Goal: Complete application form: Complete application form

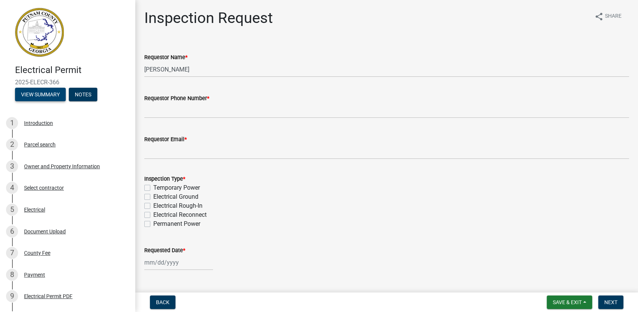
click at [45, 95] on button "View Summary" at bounding box center [40, 95] width 51 height 14
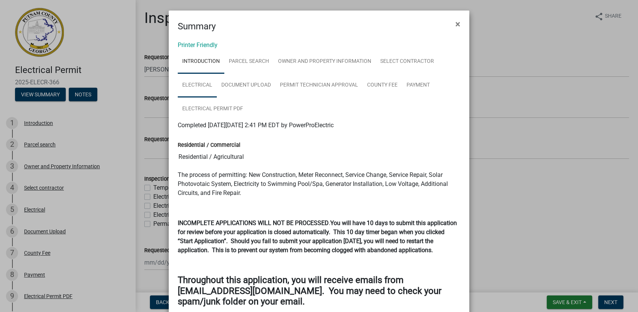
click at [196, 85] on link "Electrical" at bounding box center [197, 85] width 39 height 24
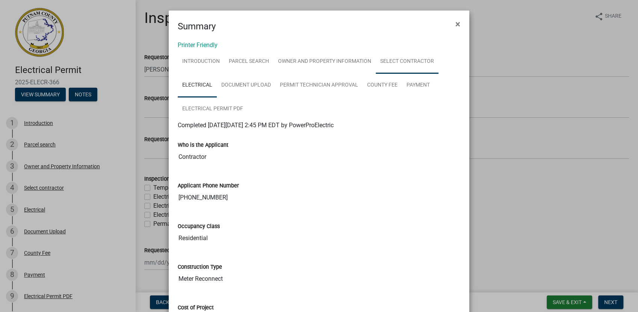
click at [407, 66] on link "Select contractor" at bounding box center [407, 62] width 63 height 24
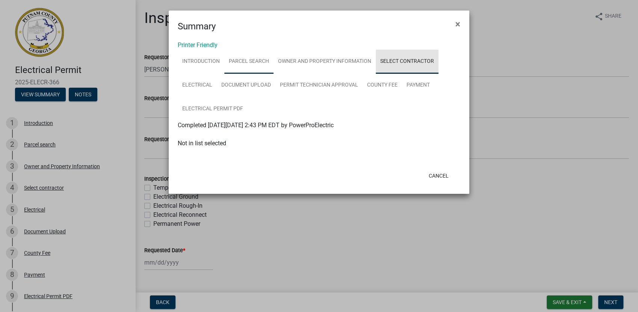
click at [250, 64] on link "Parcel search" at bounding box center [248, 62] width 49 height 24
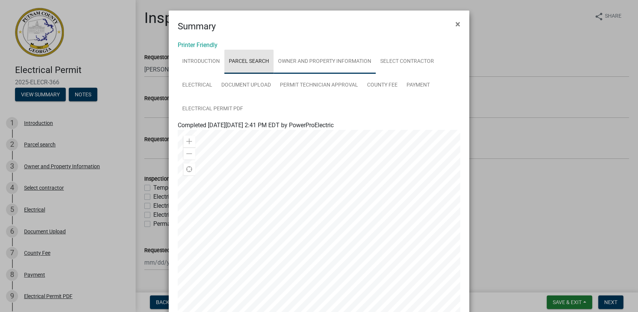
click at [333, 58] on link "Owner and Property Information" at bounding box center [325, 62] width 102 height 24
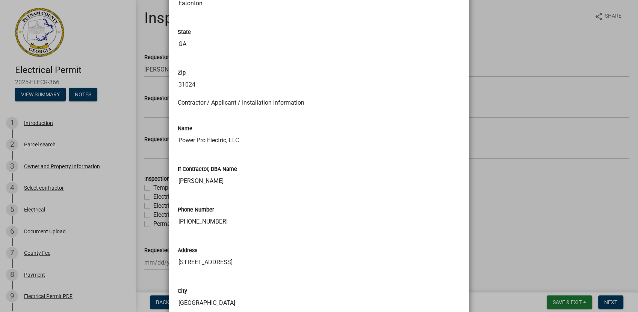
scroll to position [640, 0]
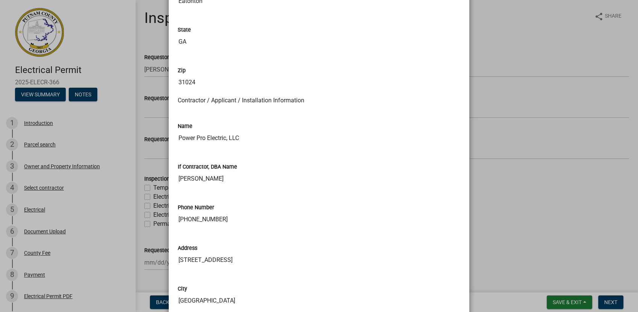
click at [421, 238] on div "Address [STREET_ADDRESS]" at bounding box center [319, 250] width 283 height 35
click at [547, 193] on ngb-modal-window "Summary × Printer Friendly Introduction Parcel search Owner and Property Inform…" at bounding box center [319, 156] width 638 height 312
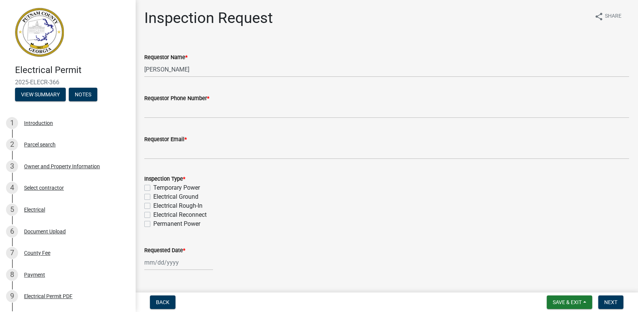
click at [205, 214] on label "Electrical Reconnect" at bounding box center [179, 214] width 53 height 9
click at [158, 214] on input "Electrical Reconnect" at bounding box center [155, 212] width 5 height 5
checkbox input "true"
checkbox input "false"
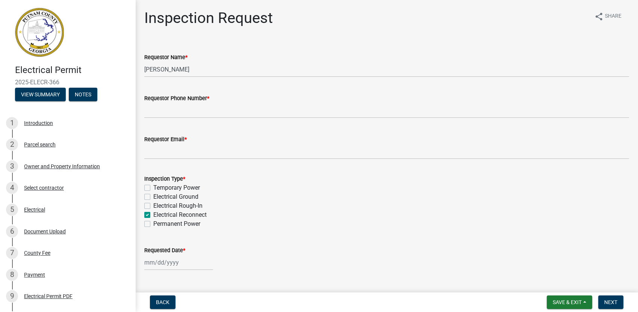
checkbox input "false"
checkbox input "true"
checkbox input "false"
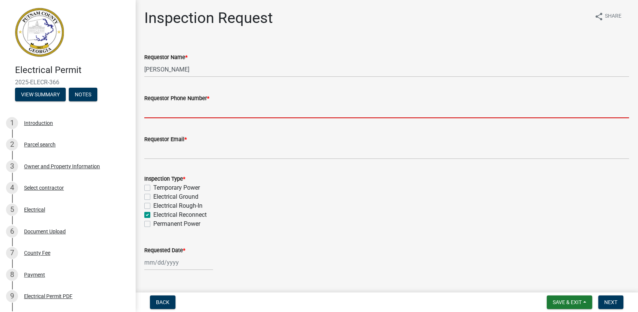
click at [270, 111] on input "Requestor Phone Number *" at bounding box center [386, 110] width 485 height 15
type input "7068185103"
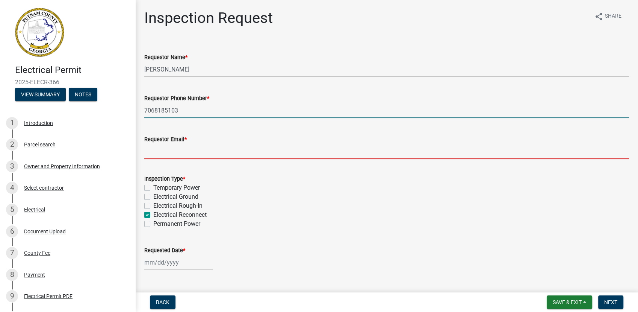
type input "[EMAIL_ADDRESS][DOMAIN_NAME]"
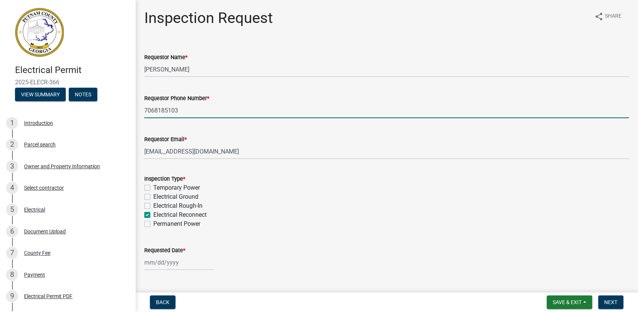
type input "4049367121"
click at [167, 264] on div at bounding box center [178, 262] width 69 height 15
select select "8"
select select "2025"
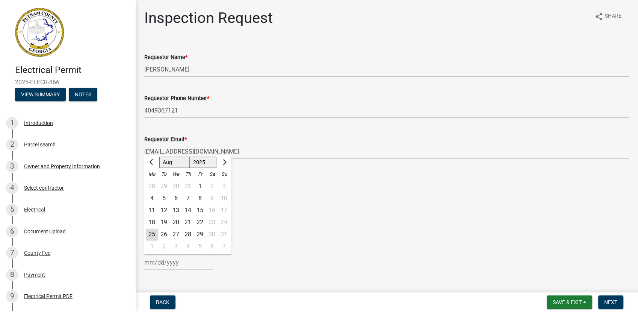
click at [189, 235] on div "28" at bounding box center [188, 234] width 12 height 12
type input "[DATE]"
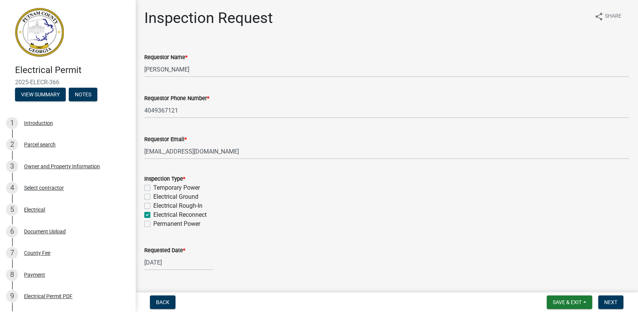
scroll to position [77, 0]
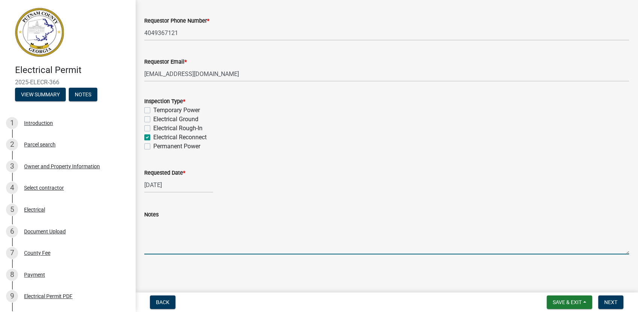
click at [227, 236] on textarea "Notes" at bounding box center [386, 236] width 485 height 35
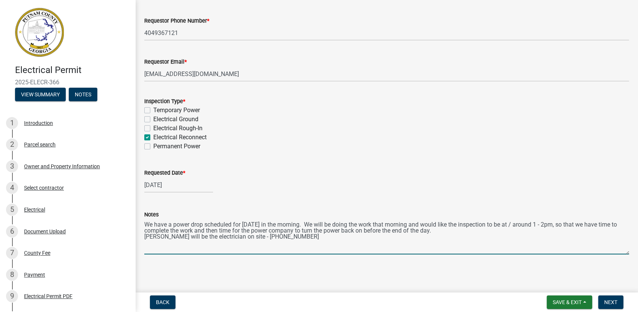
type textarea "We have a power drop scheduled for [DATE] in the morning. We will be doing the …"
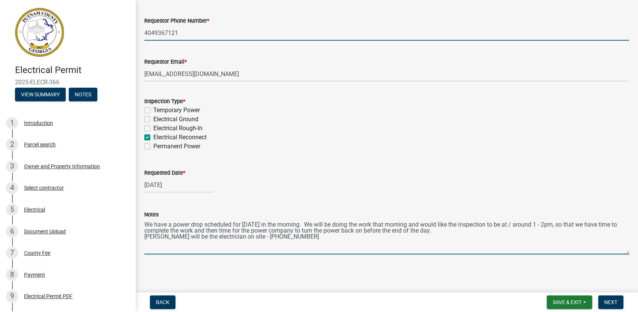
click at [203, 34] on input "4049367121" at bounding box center [386, 32] width 485 height 15
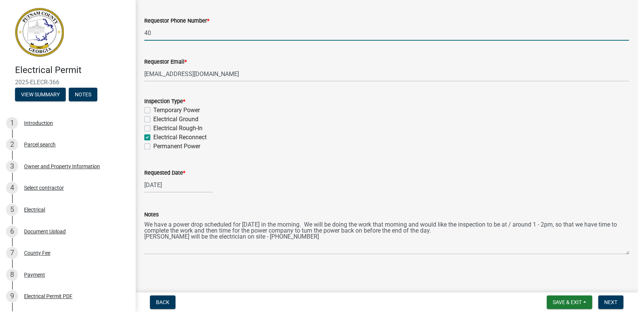
type input "4"
type input "7068185103"
click at [578, 303] on span "Save & Exit" at bounding box center [567, 302] width 29 height 6
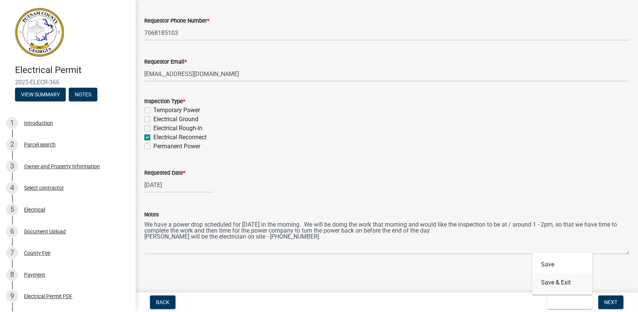
click at [570, 281] on button "Save & Exit" at bounding box center [562, 282] width 60 height 18
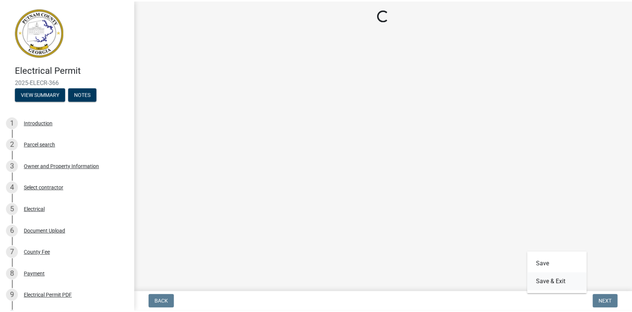
scroll to position [0, 0]
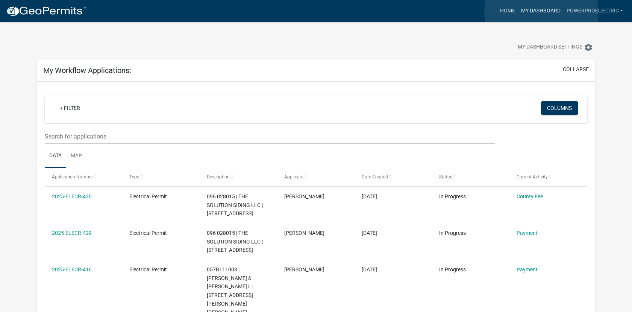
click at [541, 12] on link "My Dashboard" at bounding box center [540, 11] width 45 height 14
click at [512, 11] on link "Home" at bounding box center [507, 11] width 21 height 14
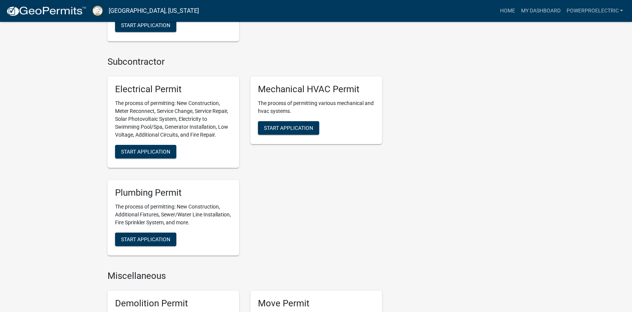
scroll to position [445, 0]
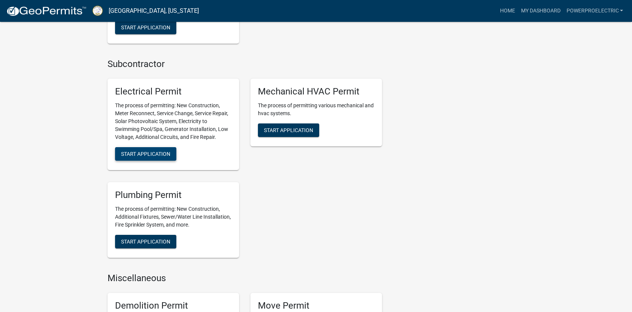
click at [138, 156] on span "Start Application" at bounding box center [145, 154] width 49 height 6
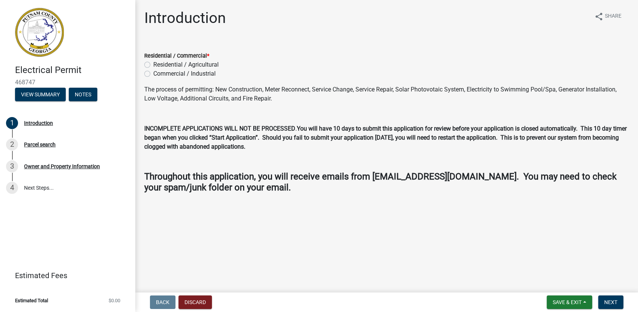
click at [153, 65] on label "Residential / Agricultural" at bounding box center [185, 64] width 65 height 9
click at [153, 65] on input "Residential / Agricultural" at bounding box center [155, 62] width 5 height 5
radio input "true"
click at [614, 304] on span "Next" at bounding box center [611, 302] width 13 height 6
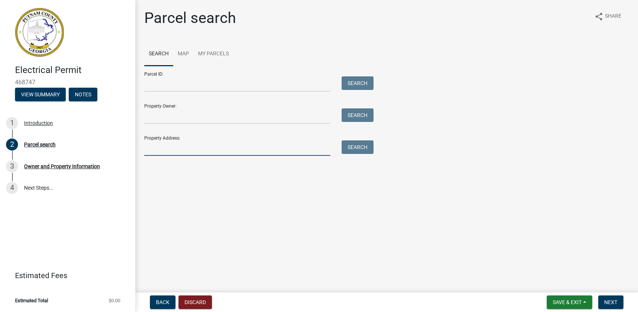
click at [293, 151] on input "Property Address:" at bounding box center [237, 147] width 186 height 15
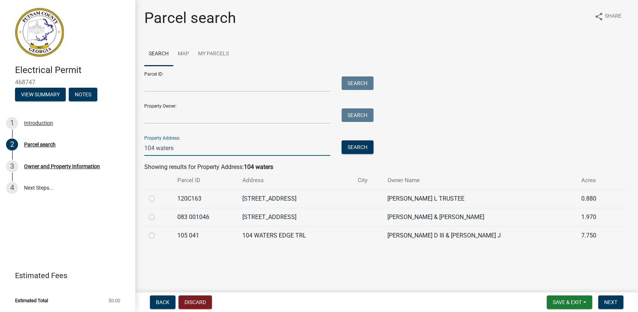
type input "104 waters"
click at [158, 231] on label at bounding box center [158, 231] width 0 height 0
click at [158, 235] on 041 "radio" at bounding box center [160, 233] width 5 height 5
radio 041 "true"
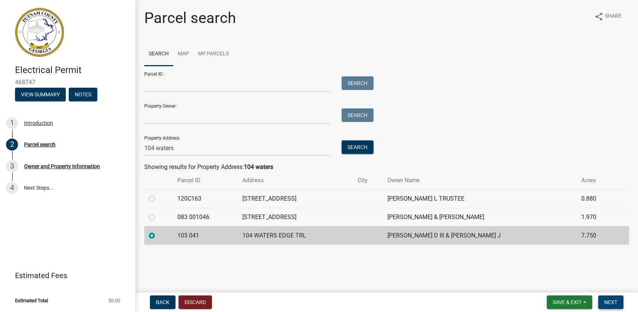
click at [608, 303] on span "Next" at bounding box center [611, 302] width 13 height 6
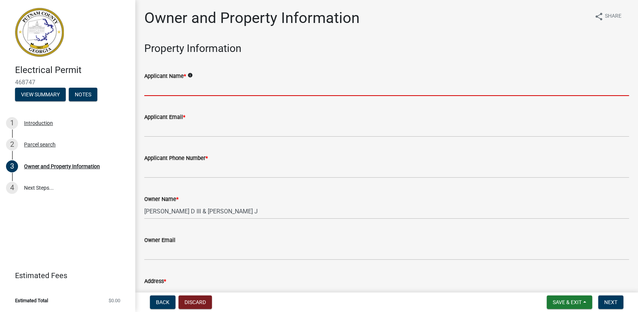
click at [221, 88] on input "Applicant Name *" at bounding box center [386, 87] width 485 height 15
type input "Power Pro Electric, LLC"
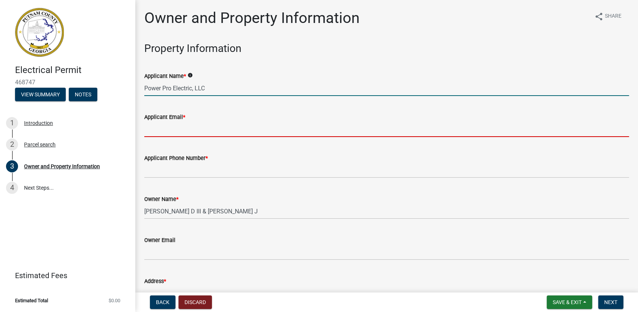
type input "[EMAIL_ADDRESS][DOMAIN_NAME]"
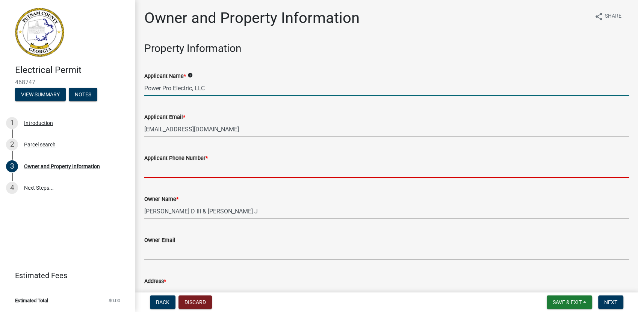
type input "7068185103"
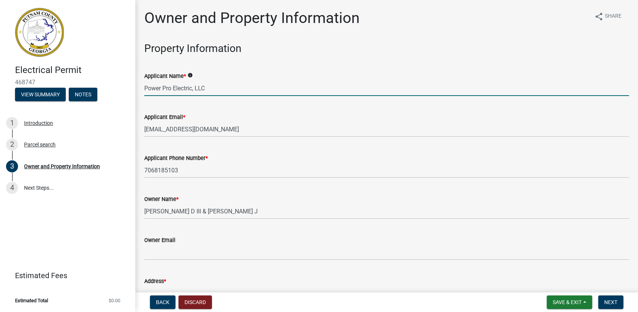
type input "Eatonton"
type input "Power Pro Electric"
type input "7068185103"
type input "[STREET_ADDRESS]"
type input "[GEOGRAPHIC_DATA], [GEOGRAPHIC_DATA]"
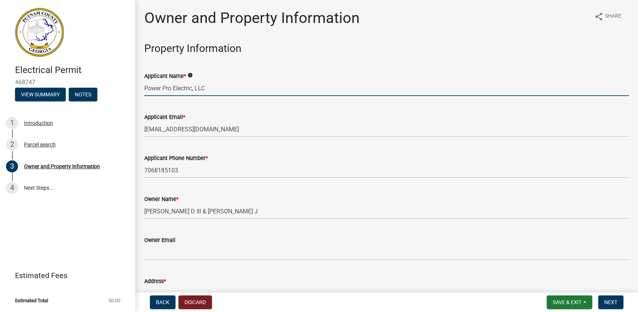
type input "GA"
type input "30642"
type input "[EMAIL_ADDRESS][DOMAIN_NAME]"
type input "EN216820"
type input "[DATE]"
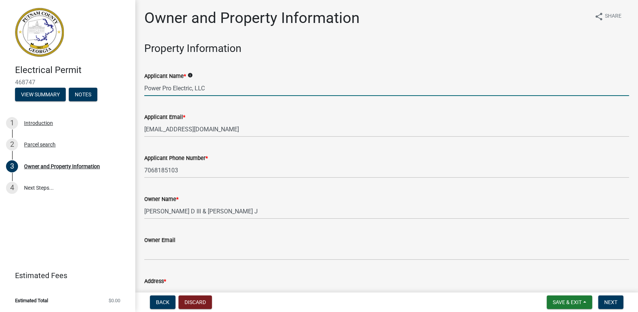
type input "SEC23-000018-2018"
type input "[DATE]"
type input "[PERSON_NAME]"
type input "7068180671"
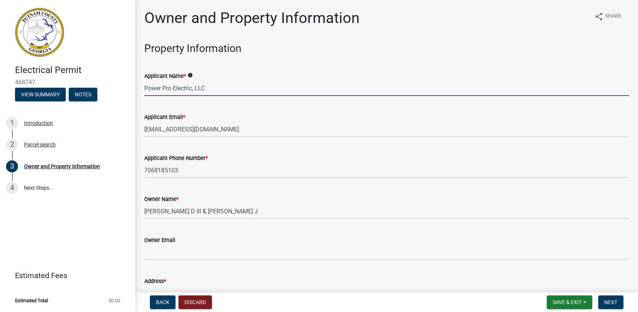
select select "8"
select select "2025"
select select "8"
select select "2025"
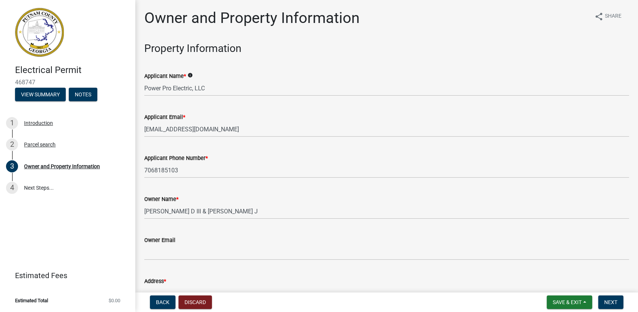
scroll to position [938, 0]
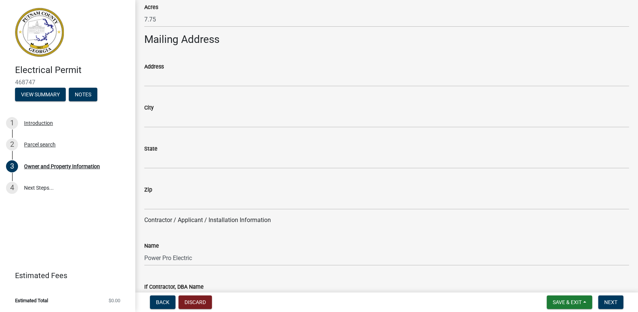
scroll to position [432, 0]
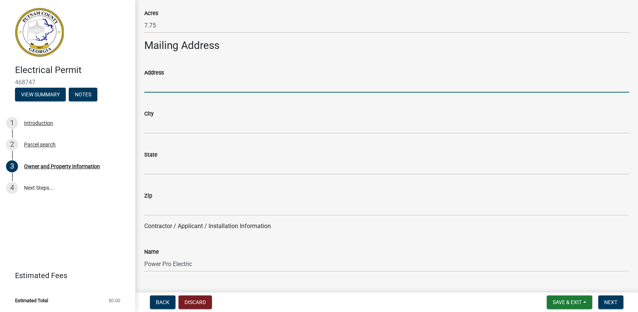
click at [204, 86] on input "Address" at bounding box center [386, 84] width 485 height 15
type input "[STREET_ADDRESS]"
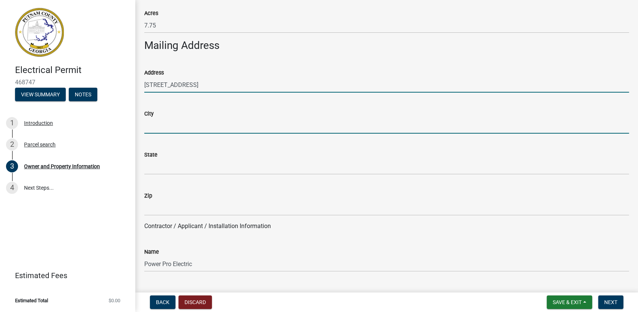
click at [253, 126] on input "City" at bounding box center [386, 125] width 485 height 15
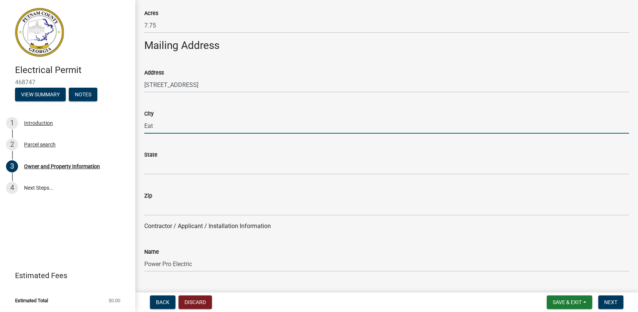
type input "Eatonton"
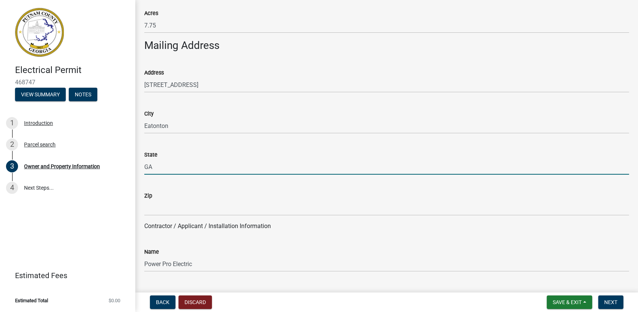
type input "GA"
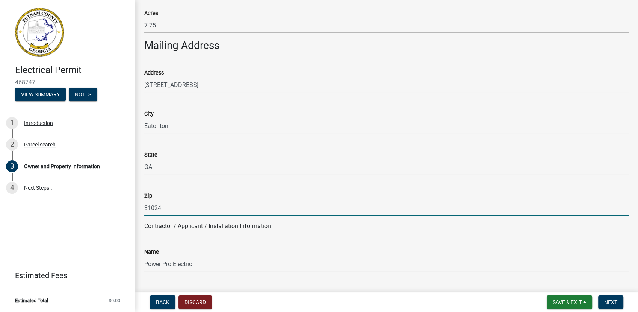
type input "31024"
click at [424, 233] on wm-data-entity-input "Contractor / Applicant / Installation Information" at bounding box center [386, 228] width 485 height 15
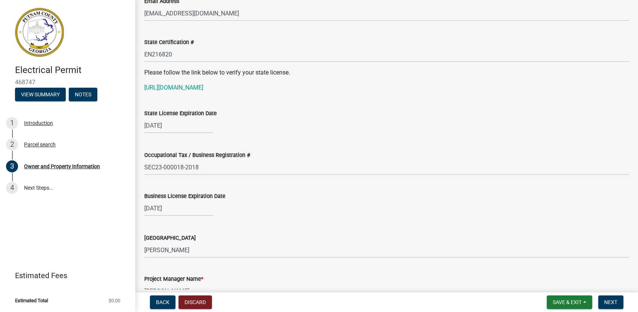
scroll to position [970, 0]
click at [196, 208] on div "[DATE]" at bounding box center [178, 207] width 69 height 15
select select "12"
select select "2026"
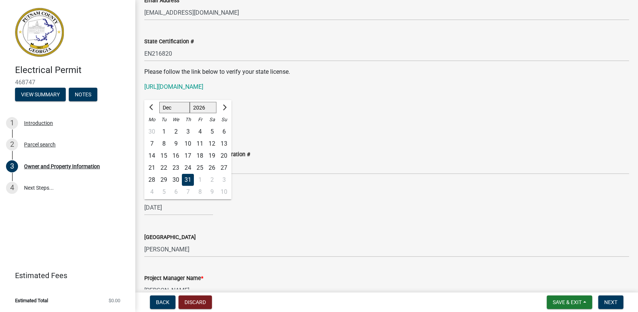
click at [429, 205] on div "[DATE] Jan Feb Mar Apr May Jun [DATE] Aug Sep Oct Nov [DATE] 1527 1528 1529 153…" at bounding box center [386, 207] width 485 height 15
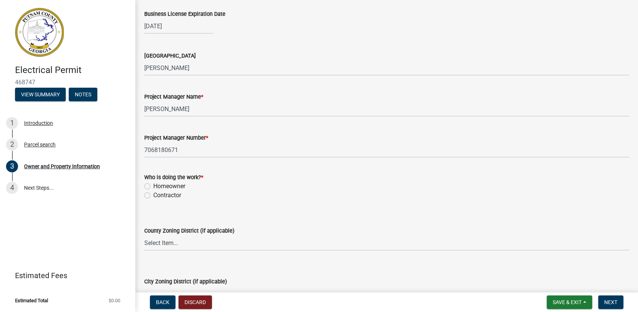
scroll to position [1154, 0]
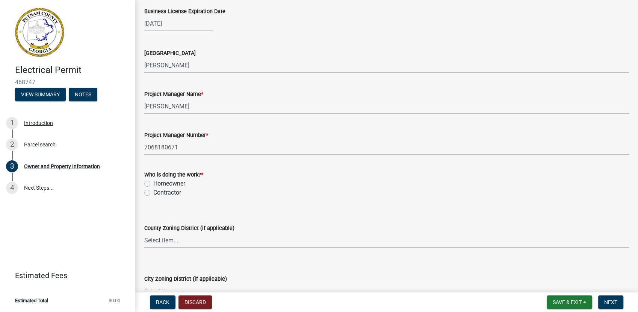
click at [173, 193] on label "Contractor" at bounding box center [167, 192] width 28 height 9
click at [158, 193] on input "Contractor" at bounding box center [155, 190] width 5 height 5
radio input "true"
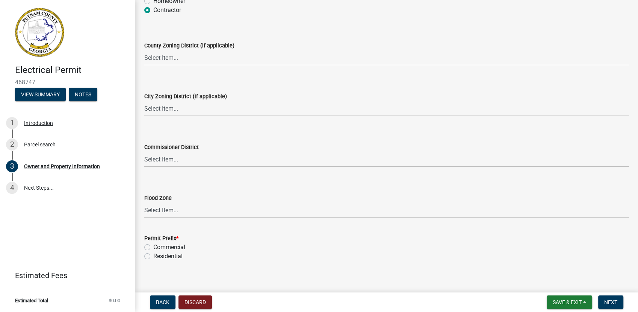
scroll to position [1343, 0]
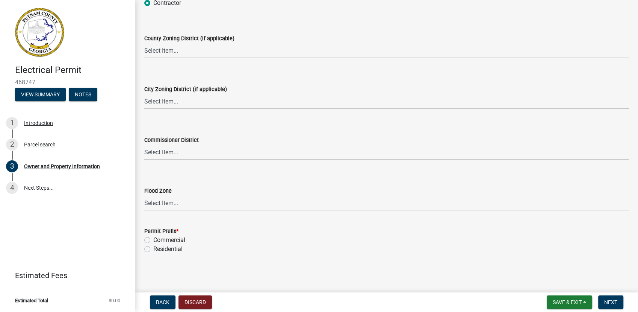
click at [178, 250] on label "Residential" at bounding box center [167, 248] width 29 height 9
click at [158, 249] on input "Residential" at bounding box center [155, 246] width 5 height 5
radio input "true"
click at [614, 303] on span "Next" at bounding box center [611, 302] width 13 height 6
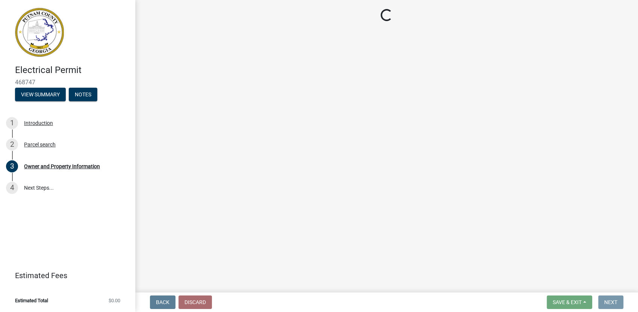
scroll to position [0, 0]
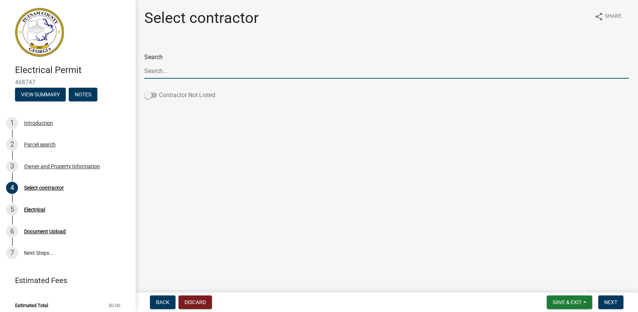
click at [157, 93] on label "Contractor Not Listed" at bounding box center [179, 95] width 71 height 9
click at [159, 91] on input "Contractor Not Listed" at bounding box center [159, 91] width 0 height 0
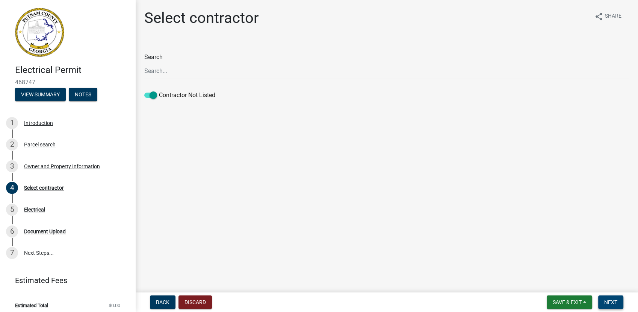
click at [614, 301] on span "Next" at bounding box center [611, 302] width 13 height 6
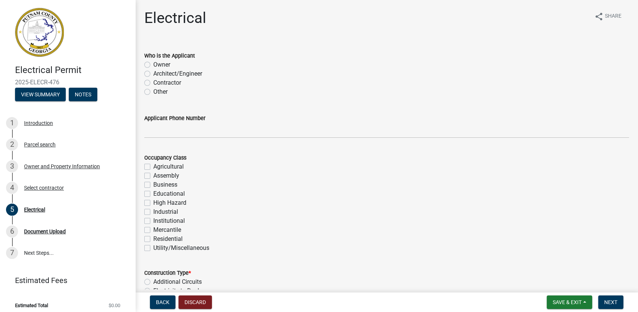
click at [153, 83] on label "Contractor" at bounding box center [167, 82] width 28 height 9
click at [153, 83] on input "Contractor" at bounding box center [155, 80] width 5 height 5
radio input "true"
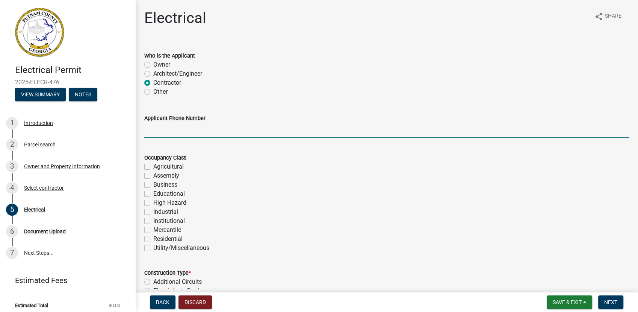
click at [165, 134] on input "Applicant Phone Number" at bounding box center [386, 130] width 485 height 15
type input "7068185103"
type input "20000"
type input "200"
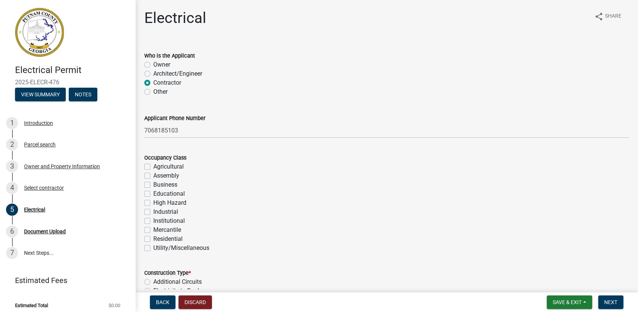
click at [153, 238] on label "Residential" at bounding box center [167, 238] width 29 height 9
click at [153, 238] on input "Residential" at bounding box center [155, 236] width 5 height 5
checkbox input "true"
checkbox input "false"
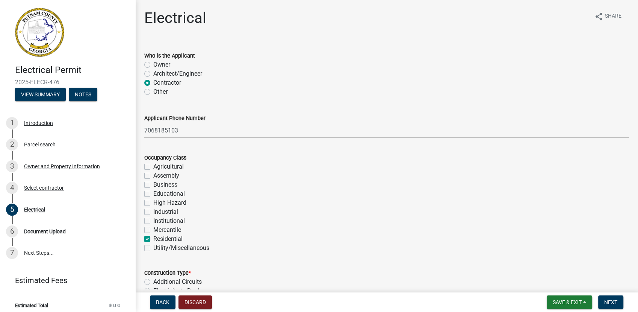
checkbox input "false"
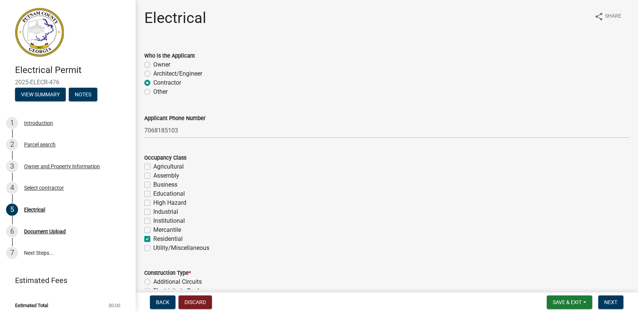
checkbox input "false"
checkbox input "true"
checkbox input "false"
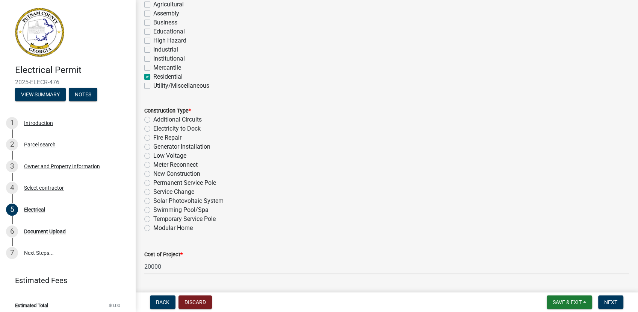
scroll to position [162, 0]
click at [214, 221] on label "Temporary Service Pole" at bounding box center [184, 218] width 62 height 9
click at [158, 219] on input "Temporary Service Pole" at bounding box center [155, 216] width 5 height 5
radio input "true"
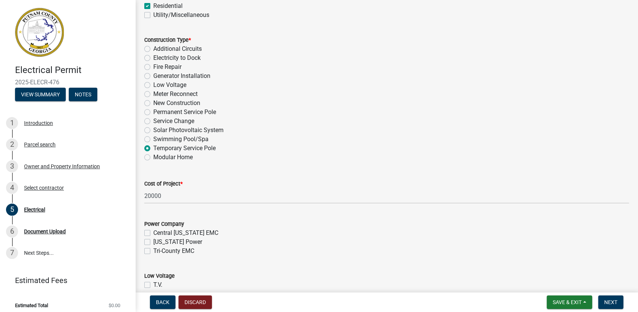
scroll to position [236, 0]
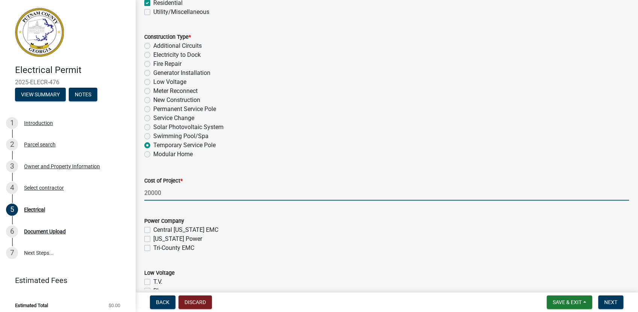
click at [288, 196] on input "20000" at bounding box center [386, 192] width 485 height 15
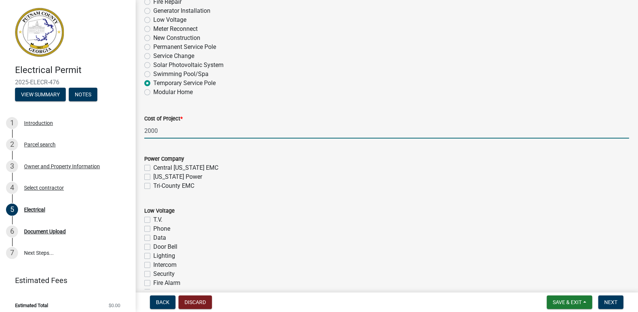
scroll to position [301, 0]
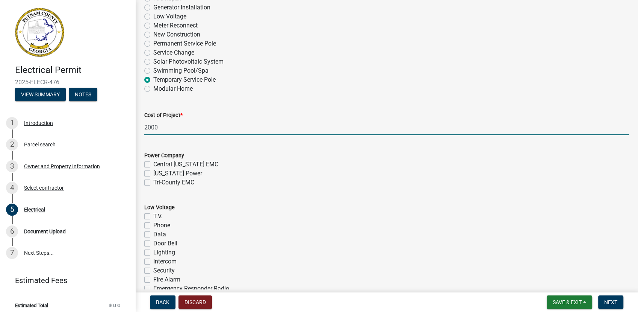
type input "2000"
click at [194, 178] on label "Tri-County EMC" at bounding box center [173, 182] width 41 height 9
click at [158, 178] on input "Tri-County EMC" at bounding box center [155, 180] width 5 height 5
checkbox input "true"
checkbox input "false"
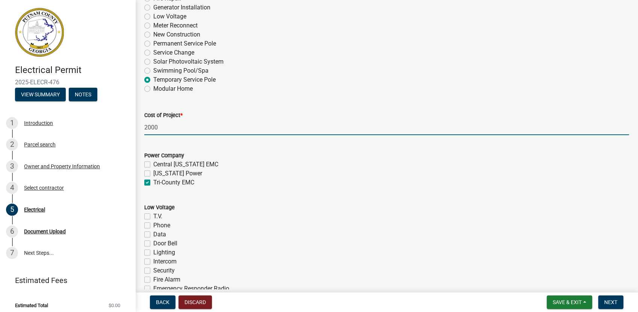
checkbox input "false"
checkbox input "true"
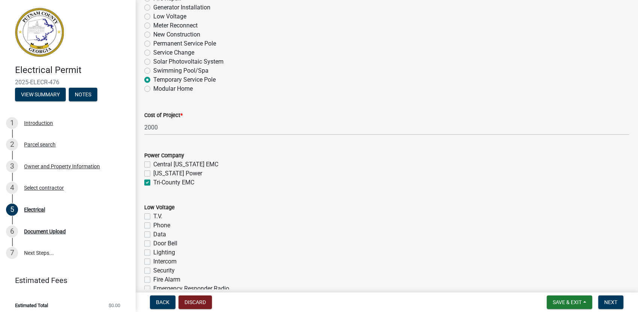
click at [189, 173] on label "[US_STATE] Power" at bounding box center [177, 173] width 49 height 9
click at [158, 173] on input "[US_STATE] Power" at bounding box center [155, 171] width 5 height 5
checkbox input "true"
checkbox input "false"
checkbox input "true"
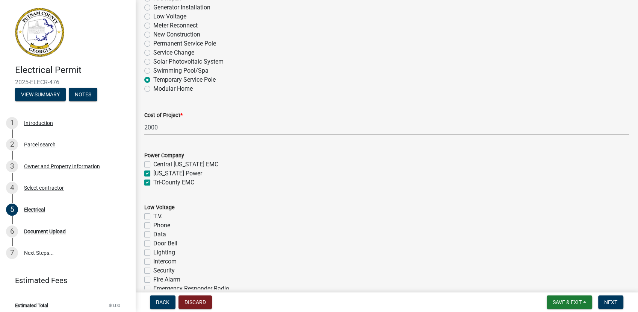
checkbox input "true"
click at [171, 173] on label "[US_STATE] Power" at bounding box center [177, 173] width 49 height 9
click at [158, 173] on input "[US_STATE] Power" at bounding box center [155, 171] width 5 height 5
checkbox input "false"
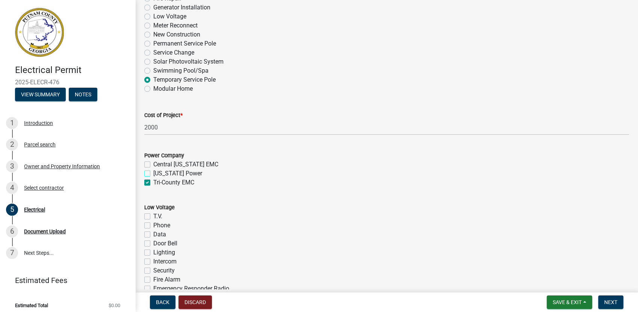
checkbox input "false"
click at [167, 184] on label "Tri-County EMC" at bounding box center [173, 182] width 41 height 9
click at [158, 183] on input "Tri-County EMC" at bounding box center [155, 180] width 5 height 5
checkbox input "false"
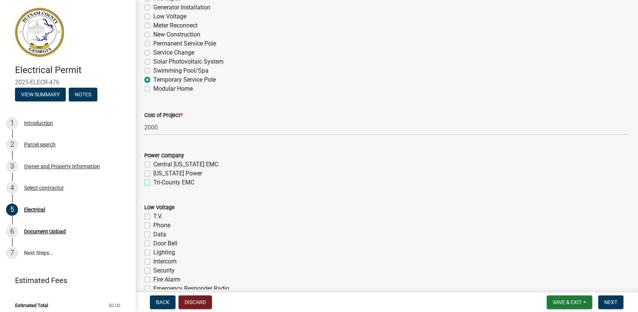
checkbox input "false"
click at [168, 174] on label "[US_STATE] Power" at bounding box center [177, 173] width 49 height 9
click at [158, 174] on input "[US_STATE] Power" at bounding box center [155, 171] width 5 height 5
checkbox input "true"
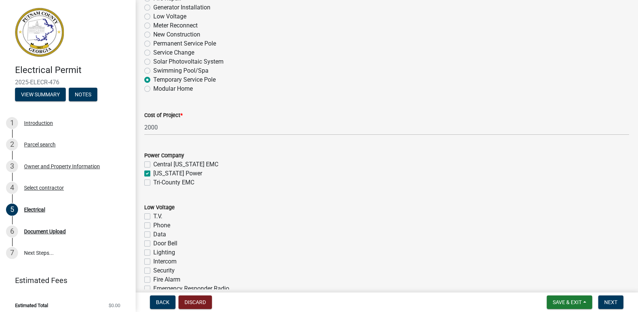
checkbox input "false"
checkbox input "true"
checkbox input "false"
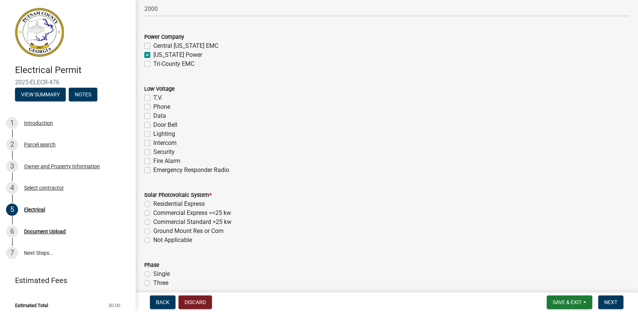
scroll to position [444, 0]
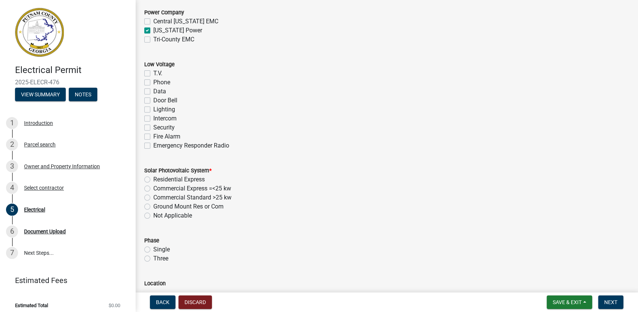
click at [183, 218] on label "Not Applicable" at bounding box center [172, 215] width 39 height 9
click at [158, 216] on input "Not Applicable" at bounding box center [155, 213] width 5 height 5
radio input "true"
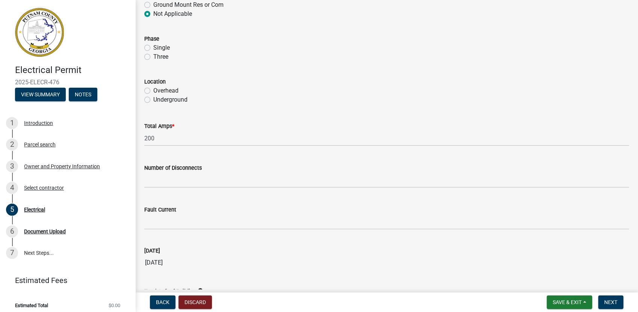
scroll to position [647, 0]
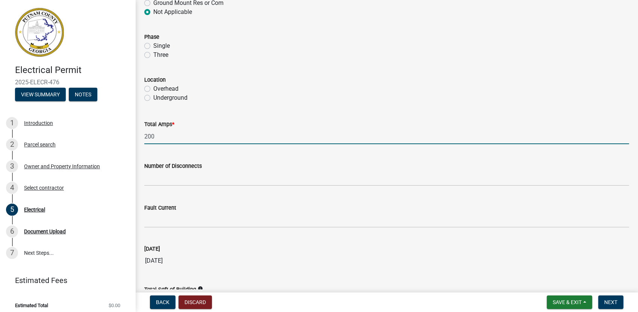
click at [277, 136] on input "200" at bounding box center [386, 136] width 485 height 15
type input "2"
type input "100"
click at [487, 96] on div "Underground" at bounding box center [386, 97] width 485 height 9
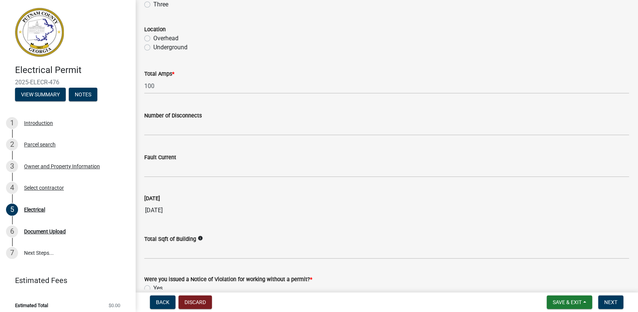
scroll to position [746, 0]
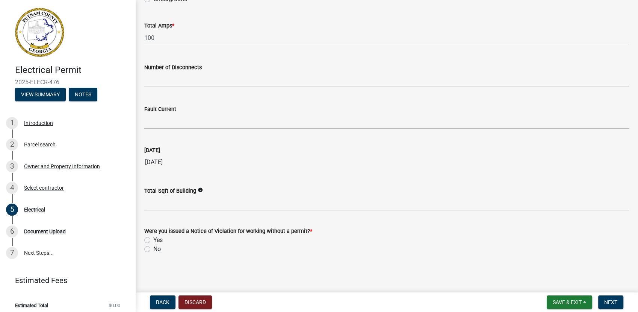
click at [158, 249] on label "No" at bounding box center [157, 248] width 8 height 9
click at [158, 249] on input "No" at bounding box center [155, 246] width 5 height 5
radio input "true"
click at [576, 302] on span "Save & Exit" at bounding box center [567, 302] width 29 height 6
click at [572, 288] on button "Save & Exit" at bounding box center [562, 282] width 60 height 18
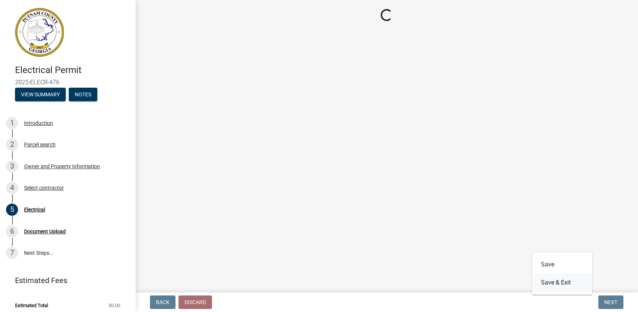
scroll to position [0, 0]
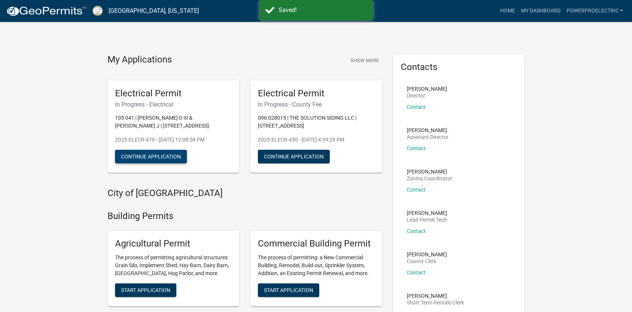
click at [161, 156] on button "Continue Application" at bounding box center [151, 157] width 72 height 14
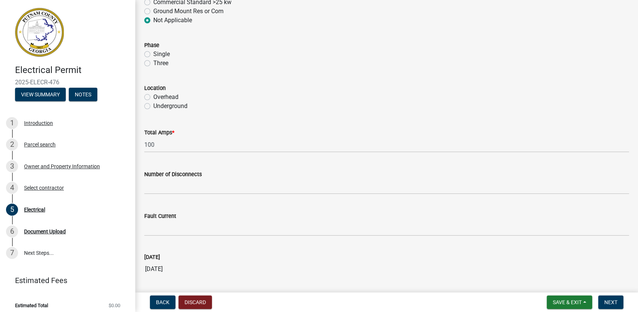
scroll to position [715, 0]
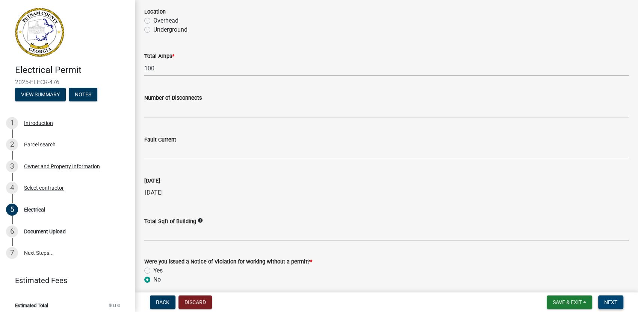
click at [611, 302] on span "Next" at bounding box center [611, 302] width 13 height 6
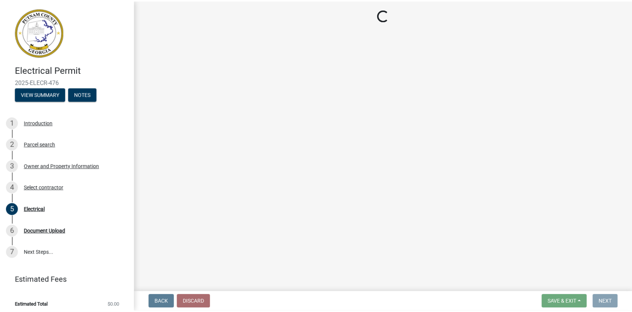
scroll to position [0, 0]
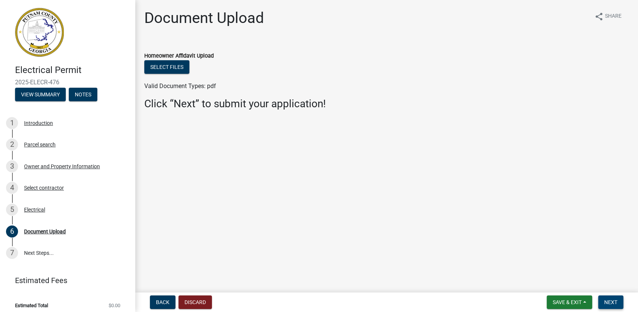
click at [612, 302] on span "Next" at bounding box center [611, 302] width 13 height 6
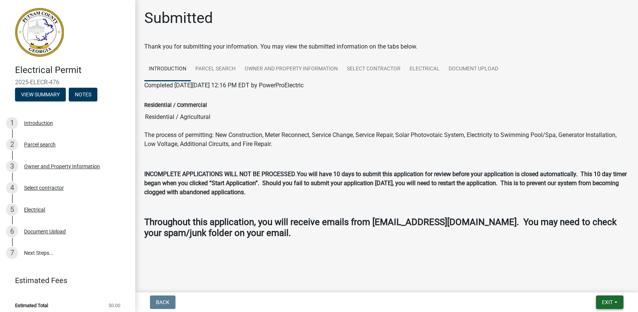
click at [602, 303] on span "Exit" at bounding box center [607, 302] width 11 height 6
click at [604, 283] on button "Save & Exit" at bounding box center [594, 282] width 60 height 18
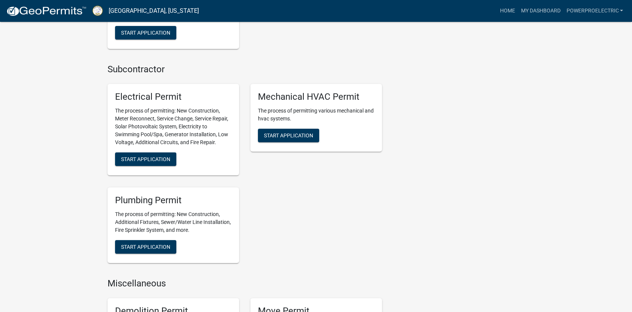
scroll to position [440, 0]
click at [165, 159] on span "Start Application" at bounding box center [145, 159] width 49 height 6
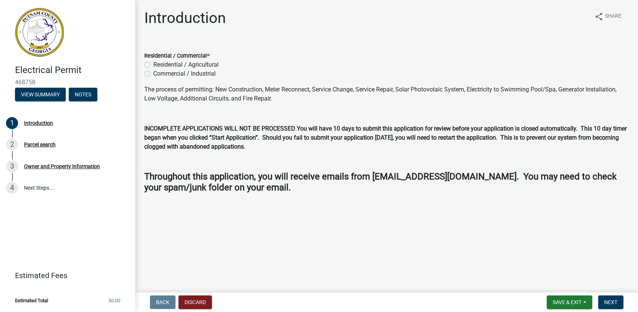
click at [215, 66] on label "Residential / Agricultural" at bounding box center [185, 64] width 65 height 9
click at [158, 65] on input "Residential / Agricultural" at bounding box center [155, 62] width 5 height 5
radio input "true"
click at [615, 304] on span "Next" at bounding box center [611, 302] width 13 height 6
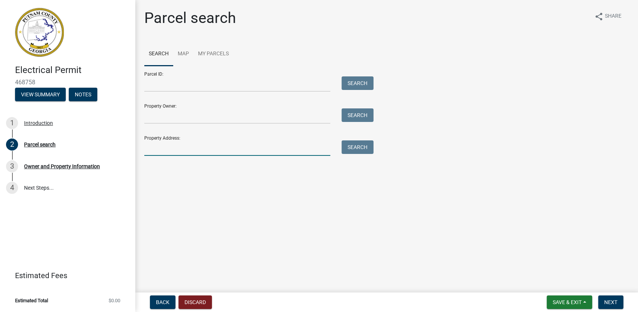
click at [297, 149] on input "Property Address:" at bounding box center [237, 147] width 186 height 15
type input "104 waters"
click at [364, 147] on button "Search" at bounding box center [358, 147] width 32 height 14
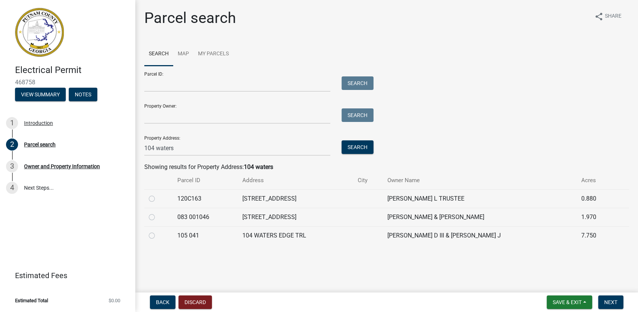
click at [254, 233] on td "104 WATERS EDGE TRL" at bounding box center [295, 235] width 115 height 18
click at [158, 231] on label at bounding box center [158, 231] width 0 height 0
click at [158, 235] on 041 "radio" at bounding box center [160, 233] width 5 height 5
radio 041 "true"
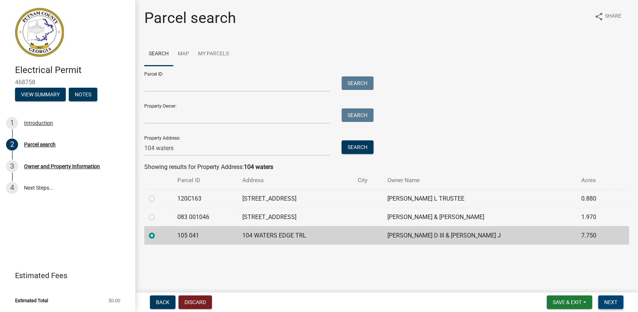
click at [615, 303] on span "Next" at bounding box center [611, 302] width 13 height 6
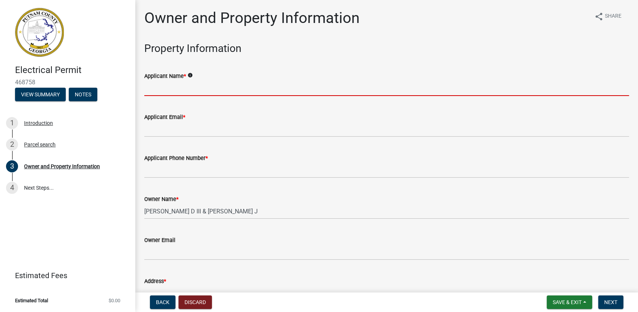
click at [267, 88] on input "Applicant Name *" at bounding box center [386, 87] width 485 height 15
type input "Power Pro Electric, LLC"
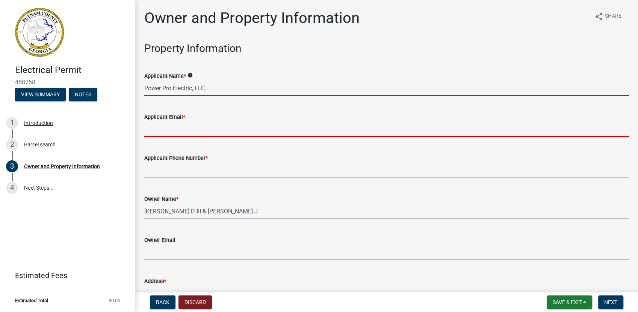
type input "[EMAIL_ADDRESS][DOMAIN_NAME]"
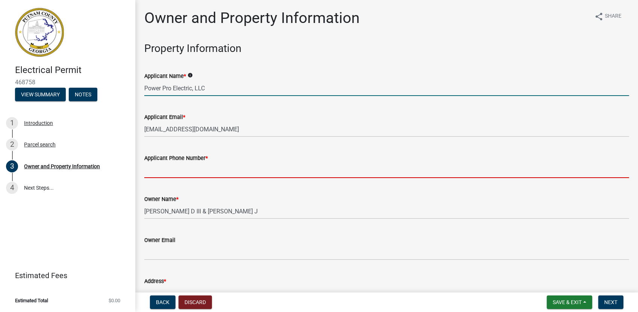
type input "7068185103"
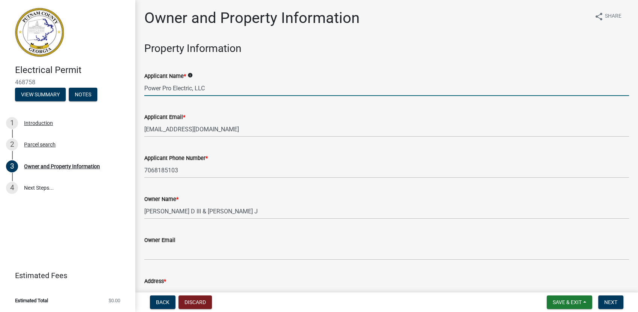
type input "Eatonton"
type input "[STREET_ADDRESS]"
type input "Eatonton"
type input "GA"
type input "31024"
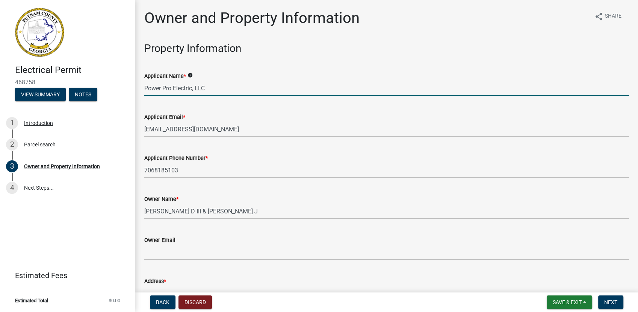
type input "Power Pro Electric"
type input "7068185103"
type input "[STREET_ADDRESS]"
type input "[GEOGRAPHIC_DATA], [GEOGRAPHIC_DATA]"
type input "GA"
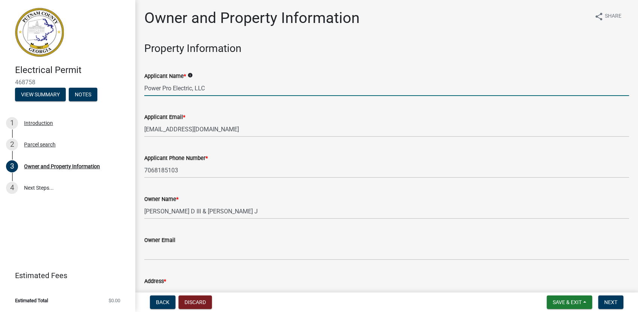
type input "30642"
type input "[EMAIL_ADDRESS][DOMAIN_NAME]"
type input "EN216820"
type input "[DATE]"
type input "SEC23-000018-2018"
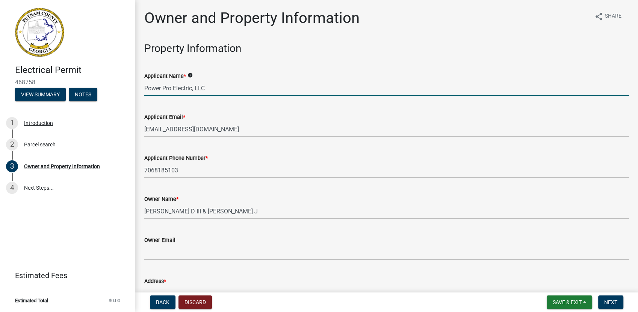
type input "[DATE]"
type input "[PERSON_NAME]"
type input "7068180671"
select select "8"
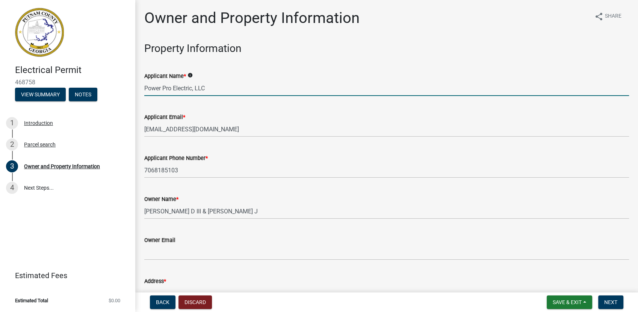
select select "2025"
select select "8"
select select "2025"
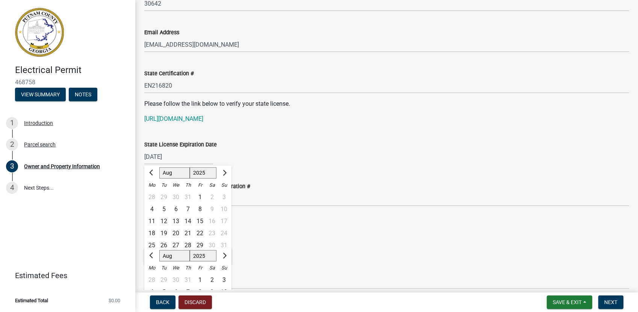
scroll to position [1022, 0]
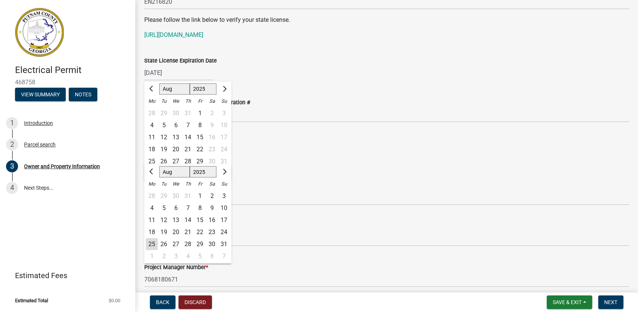
click at [349, 166] on wm-data-entity-input "Business License Expiration Date [DATE] Jan Feb Mar Apr May Jun [DATE] Aug Sep …" at bounding box center [386, 149] width 485 height 42
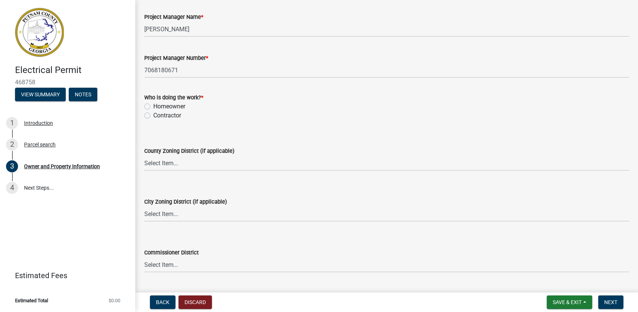
scroll to position [1232, 0]
click at [181, 117] on label "Contractor" at bounding box center [167, 113] width 28 height 9
click at [158, 114] on input "Contractor" at bounding box center [155, 111] width 5 height 5
radio input "true"
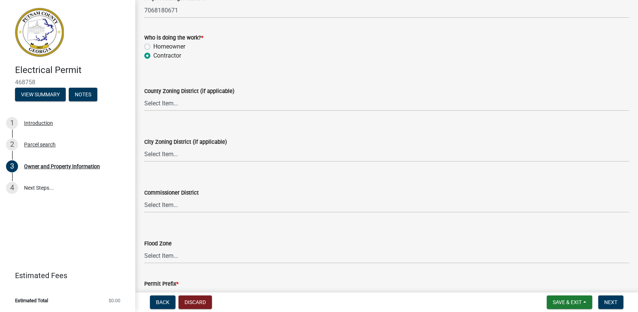
scroll to position [1343, 0]
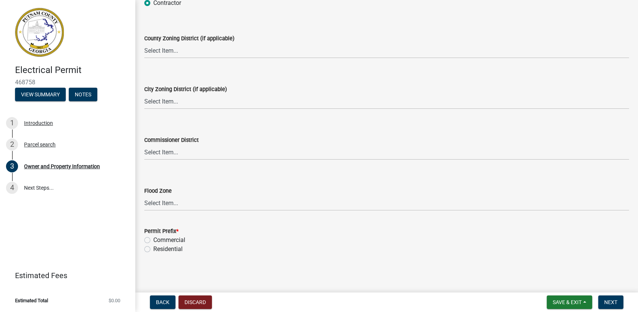
click at [177, 250] on label "Residential" at bounding box center [167, 248] width 29 height 9
click at [158, 249] on input "Residential" at bounding box center [155, 246] width 5 height 5
radio input "true"
click at [611, 302] on span "Next" at bounding box center [611, 302] width 13 height 6
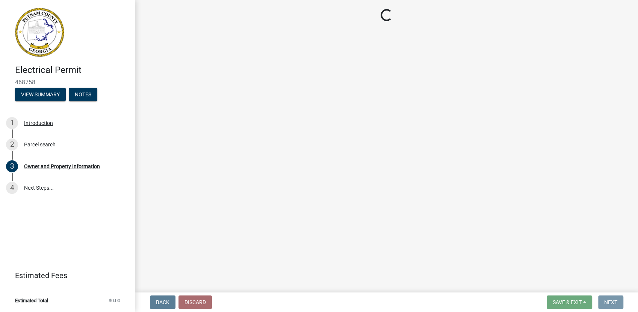
scroll to position [0, 0]
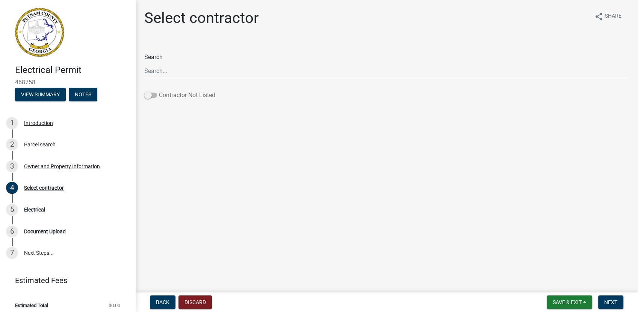
click at [177, 96] on label "Contractor Not Listed" at bounding box center [179, 95] width 71 height 9
click at [159, 91] on input "Contractor Not Listed" at bounding box center [159, 91] width 0 height 0
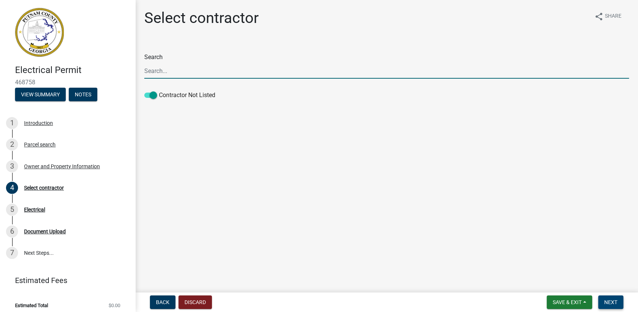
click at [612, 302] on span "Next" at bounding box center [611, 302] width 13 height 6
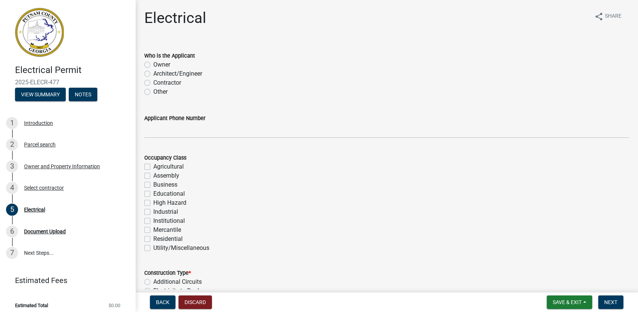
click at [173, 82] on label "Contractor" at bounding box center [167, 82] width 28 height 9
click at [158, 82] on input "Contractor" at bounding box center [155, 80] width 5 height 5
radio input "true"
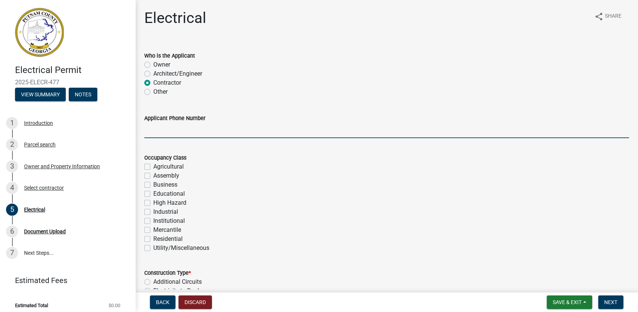
click at [171, 130] on input "Applicant Phone Number" at bounding box center [386, 130] width 485 height 15
type input "7068185103"
type input "20000"
type input "200"
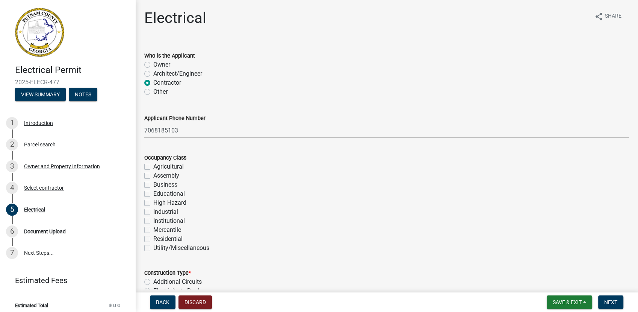
click at [168, 239] on label "Residential" at bounding box center [167, 238] width 29 height 9
click at [158, 239] on input "Residential" at bounding box center [155, 236] width 5 height 5
checkbox input "true"
checkbox input "false"
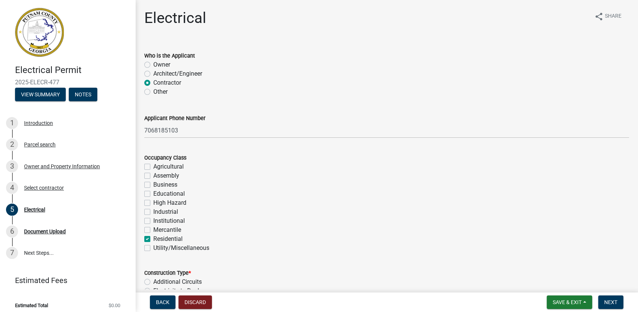
checkbox input "false"
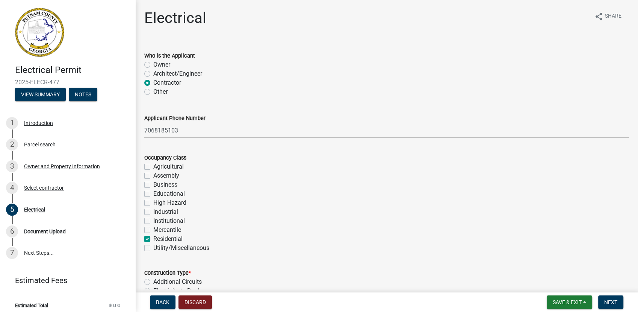
checkbox input "false"
checkbox input "true"
checkbox input "false"
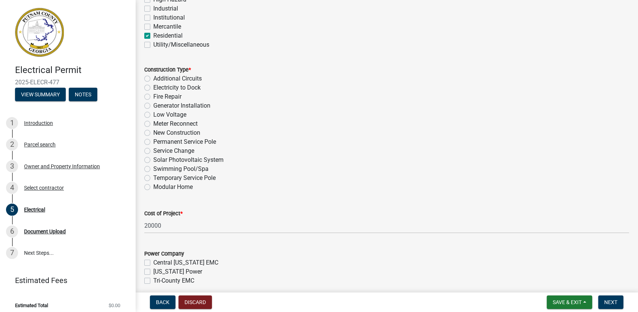
scroll to position [232, 0]
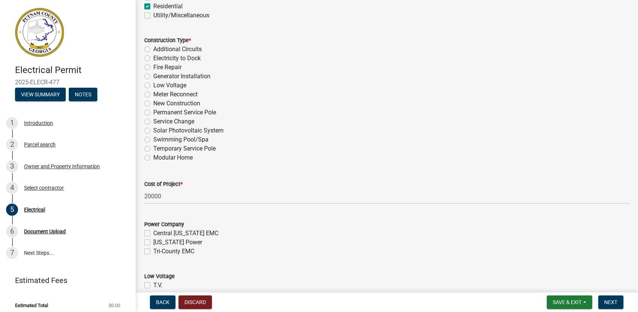
click at [156, 102] on label "New Construction" at bounding box center [176, 103] width 47 height 9
click at [153, 102] on label "New Construction" at bounding box center [176, 103] width 47 height 9
click at [153, 102] on input "New Construction" at bounding box center [155, 101] width 5 height 5
radio input "true"
click at [174, 241] on label "[US_STATE] Power" at bounding box center [177, 242] width 49 height 9
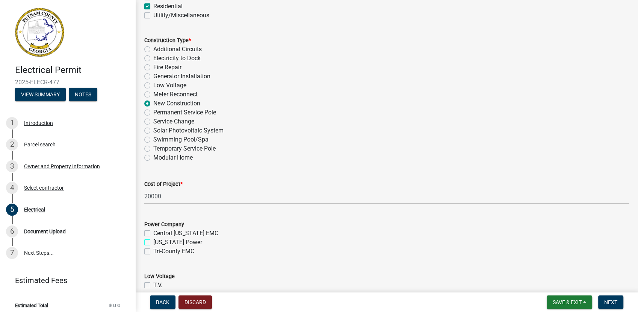
click at [158, 241] on input "[US_STATE] Power" at bounding box center [155, 240] width 5 height 5
checkbox input "true"
checkbox input "false"
checkbox input "true"
checkbox input "false"
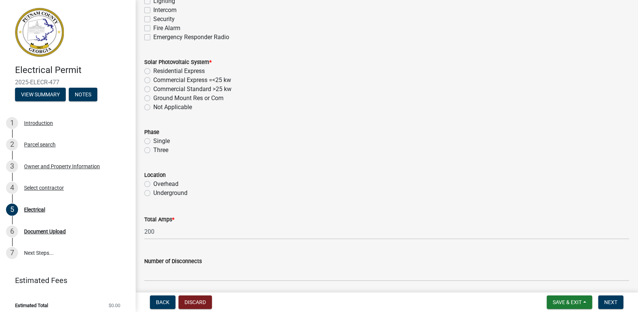
scroll to position [557, 0]
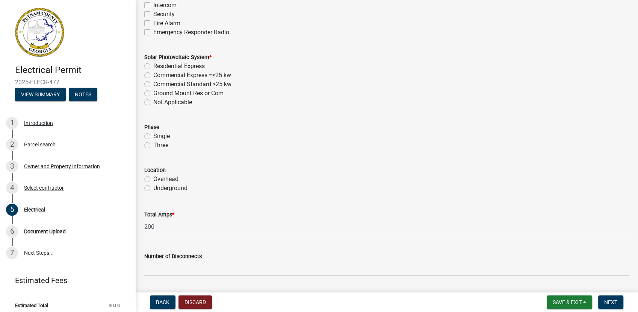
click at [186, 102] on label "Not Applicable" at bounding box center [172, 102] width 39 height 9
click at [158, 102] on input "Not Applicable" at bounding box center [155, 100] width 5 height 5
radio input "true"
click at [161, 134] on label "Single" at bounding box center [161, 136] width 17 height 9
click at [158, 134] on input "Single" at bounding box center [155, 134] width 5 height 5
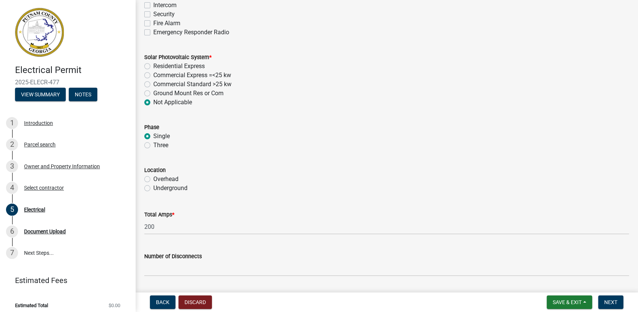
radio input "true"
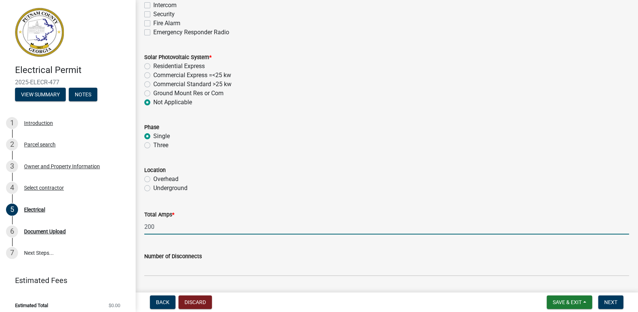
click at [169, 222] on input "200" at bounding box center [386, 226] width 485 height 15
type input "2"
type input "400"
click at [200, 208] on div "Total Amps * 400" at bounding box center [386, 216] width 485 height 35
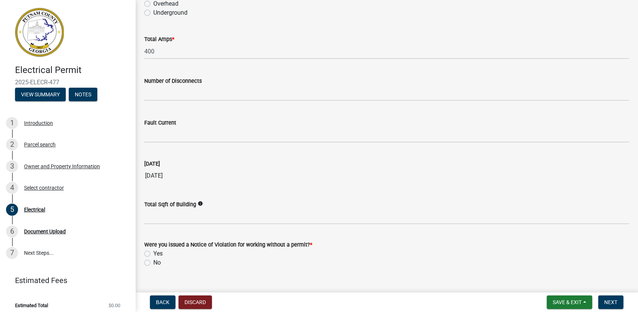
scroll to position [746, 0]
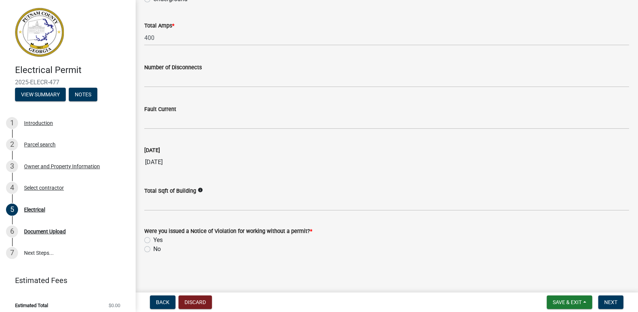
click at [153, 249] on label "No" at bounding box center [157, 248] width 8 height 9
click at [153, 249] on input "No" at bounding box center [155, 246] width 5 height 5
radio input "true"
click at [606, 299] on span "Next" at bounding box center [611, 302] width 13 height 6
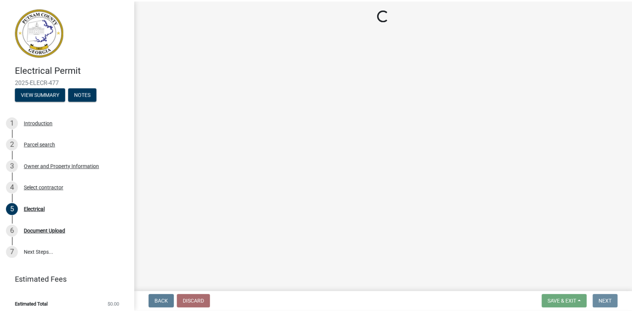
scroll to position [0, 0]
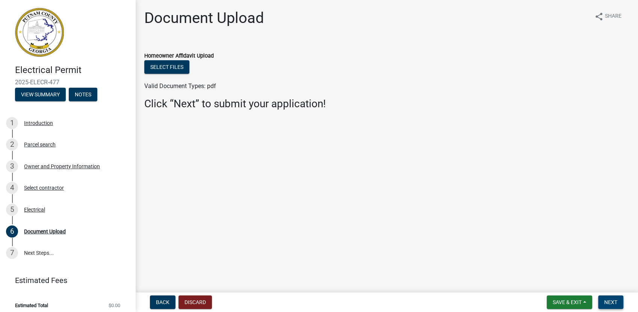
click at [612, 301] on span "Next" at bounding box center [611, 302] width 13 height 6
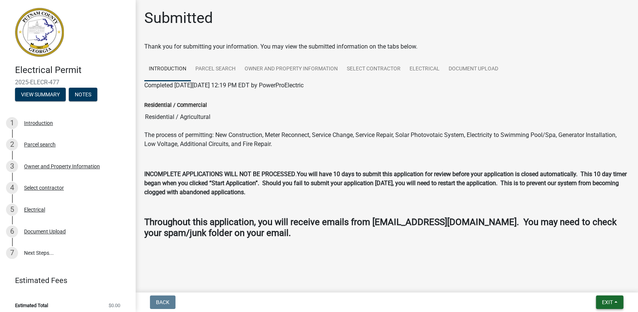
click at [617, 302] on button "Exit" at bounding box center [609, 302] width 27 height 14
click at [600, 285] on button "Save & Exit" at bounding box center [594, 282] width 60 height 18
